Goal: Use online tool/utility: Utilize a website feature to perform a specific function

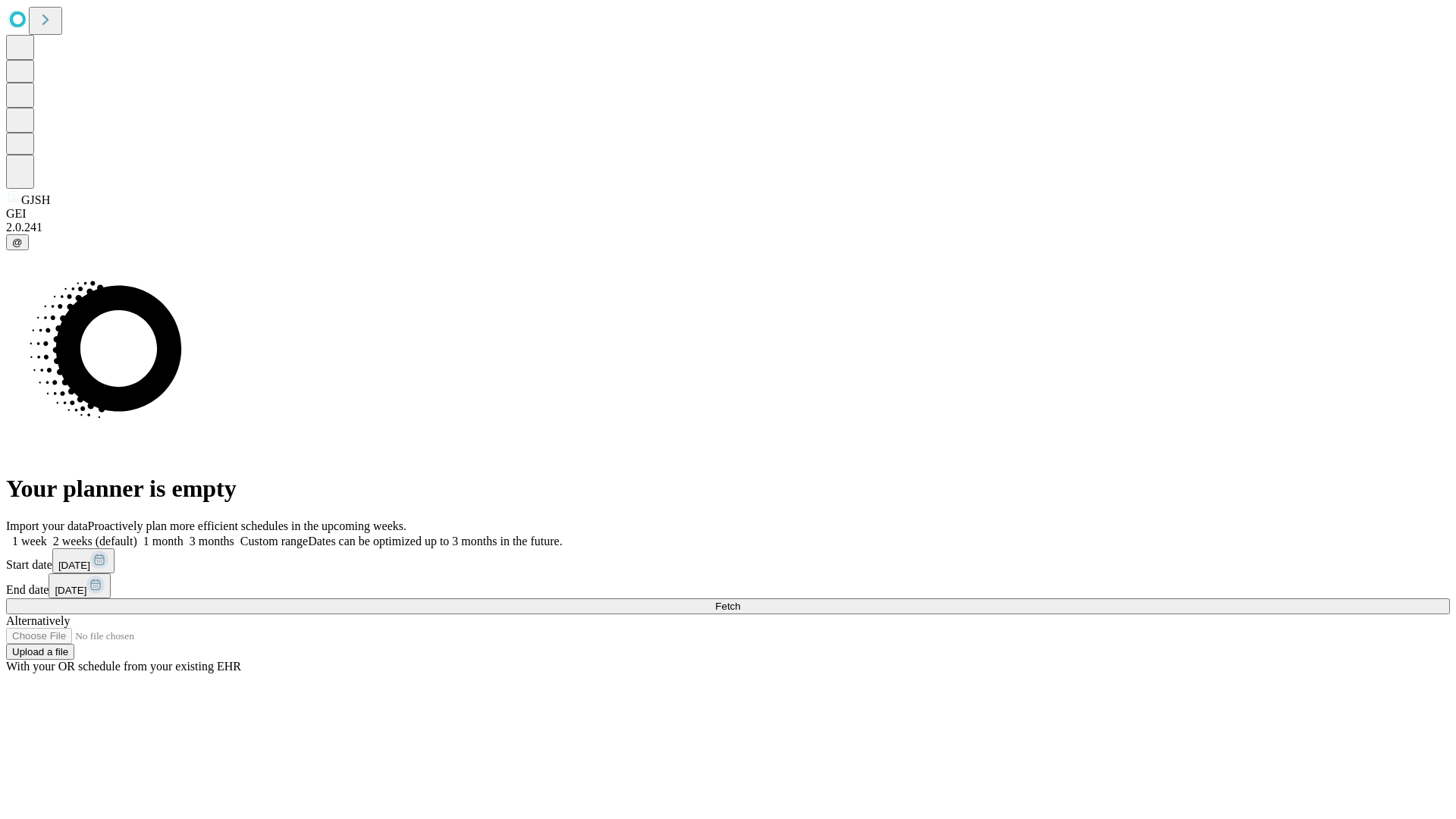
click at [740, 601] on span "Fetch" at bounding box center [728, 607] width 25 height 11
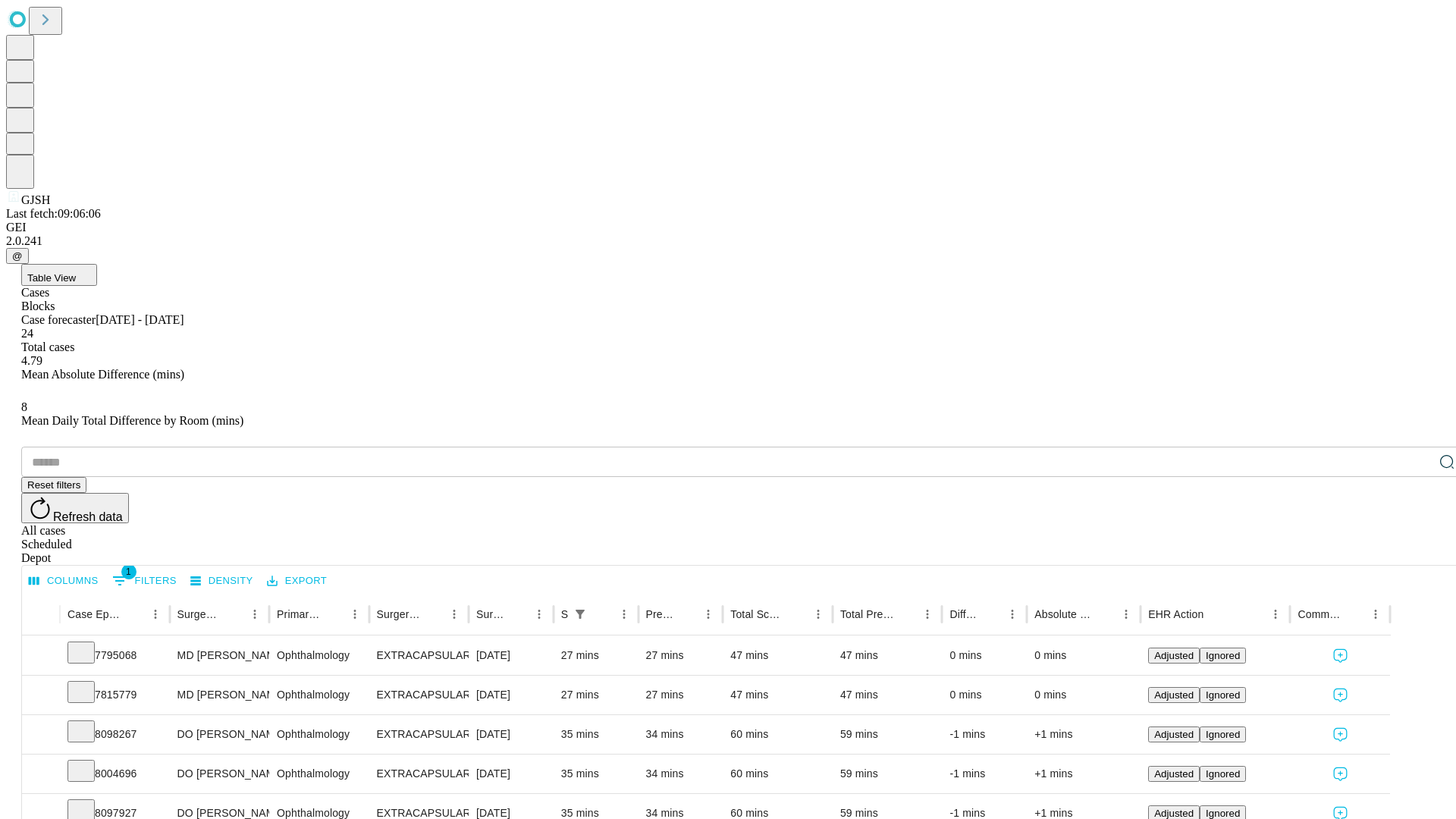
click at [76, 272] on span "Table View" at bounding box center [51, 278] width 48 height 11
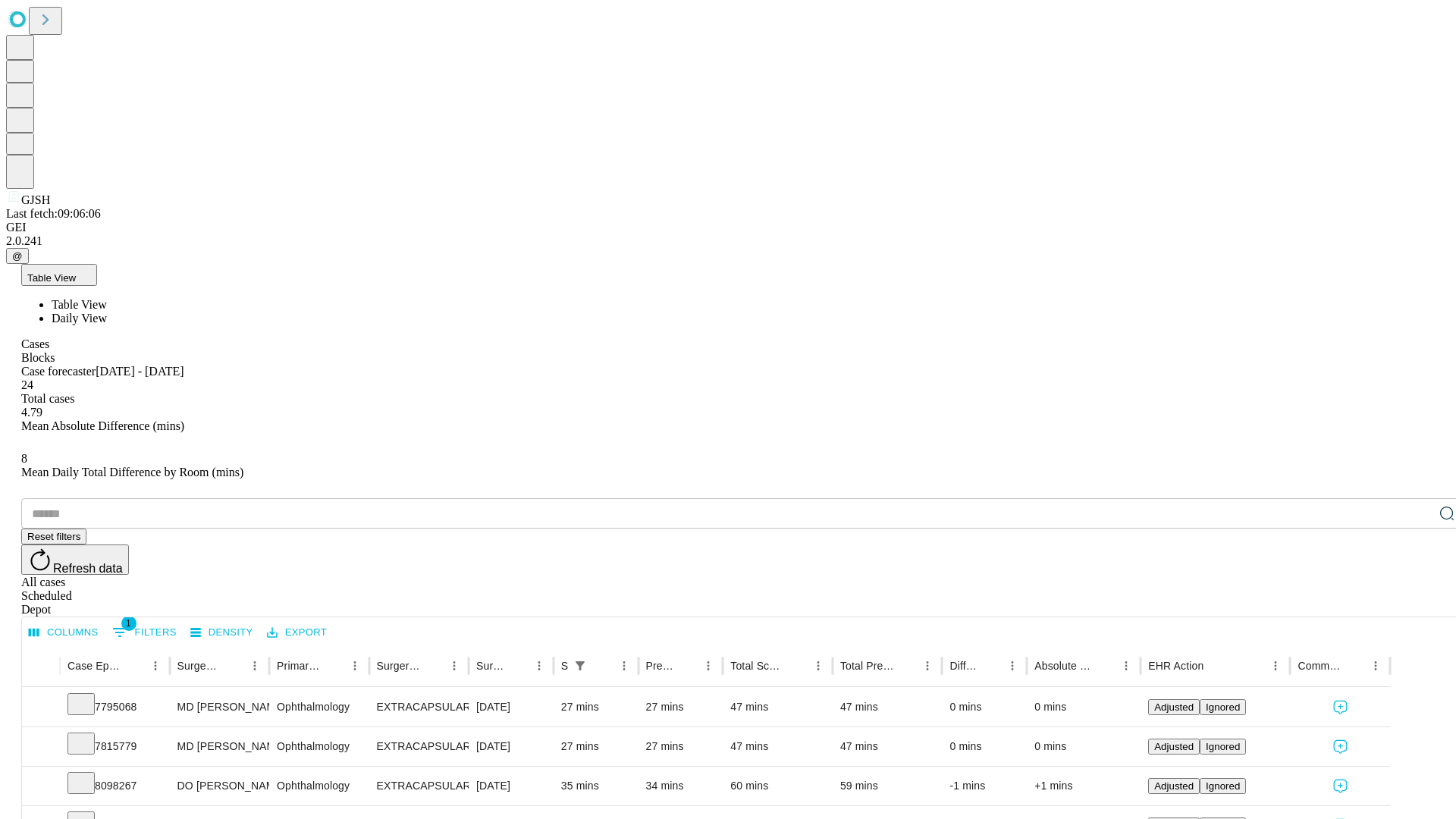
click at [107, 312] on span "Daily View" at bounding box center [79, 318] width 56 height 13
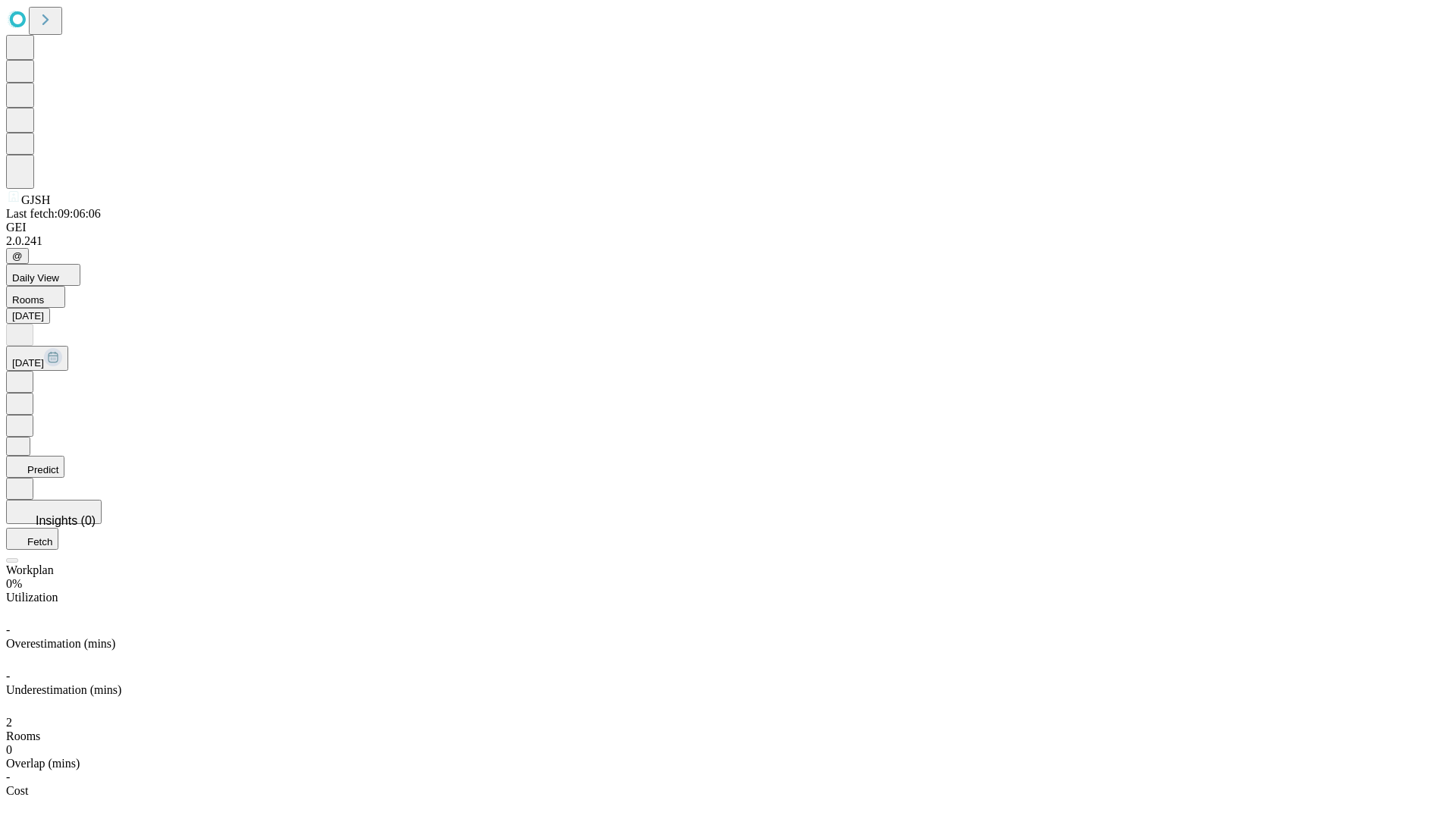
click at [65, 456] on button "Predict" at bounding box center [34, 466] width 58 height 22
